Goal: Navigation & Orientation: Find specific page/section

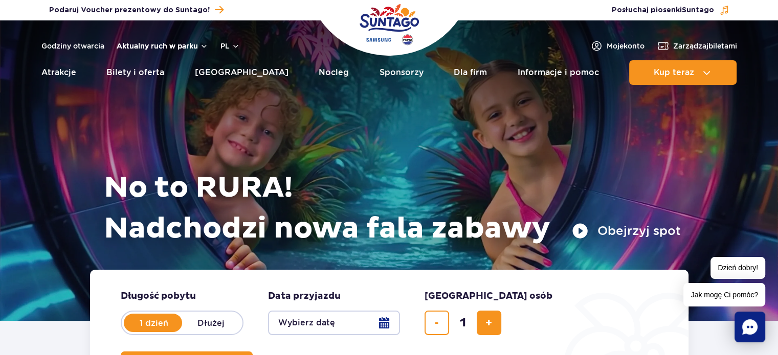
click at [198, 44] on button "Aktualny ruch w parku" at bounding box center [163, 46] width 92 height 8
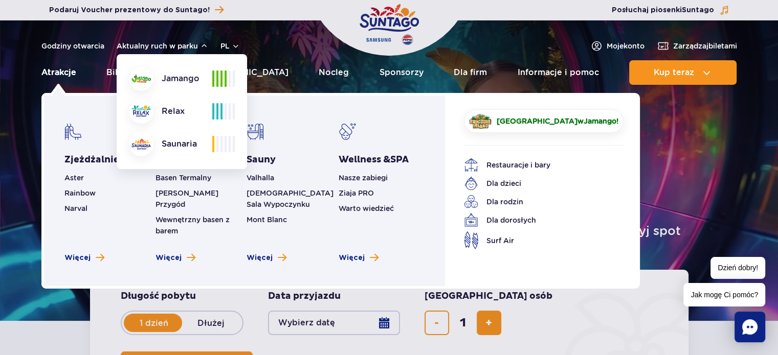
click at [48, 63] on link "Atrakcje" at bounding box center [58, 72] width 35 height 25
